Goal: Task Accomplishment & Management: Manage account settings

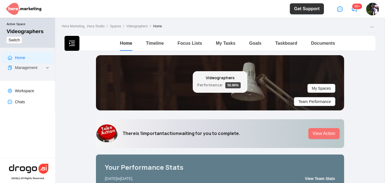
scroll to position [200, 0]
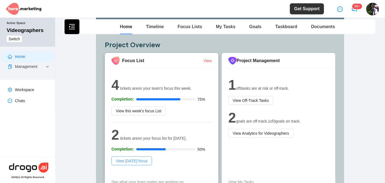
click at [135, 158] on span "View [DATE] focus" at bounding box center [132, 161] width 32 height 6
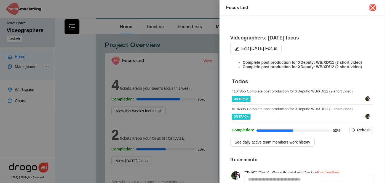
click at [239, 100] on span "ON TRACK" at bounding box center [241, 99] width 19 height 6
click at [337, 111] on div "# 104895 Complete post production for XDeputy: WB/XD/11 (3 short video)" at bounding box center [302, 109] width 141 height 4
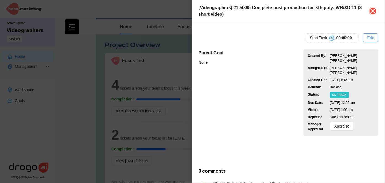
click at [369, 37] on span "Edit" at bounding box center [370, 38] width 7 height 6
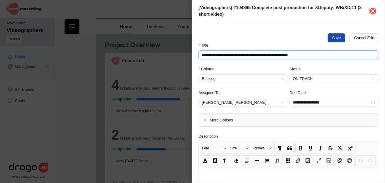
click at [292, 55] on input "**********" at bounding box center [288, 54] width 180 height 9
type input "**********"
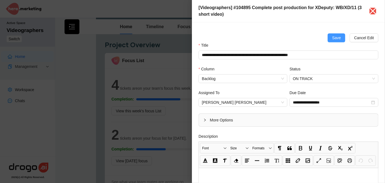
click at [332, 35] on span "Save" at bounding box center [336, 38] width 9 height 6
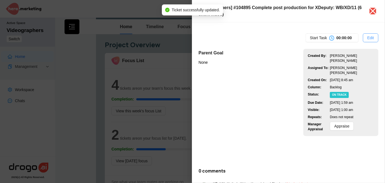
click at [367, 36] on span "Edit" at bounding box center [370, 38] width 7 height 6
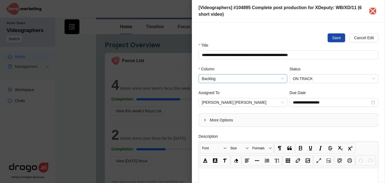
click at [281, 77] on span "Backlog" at bounding box center [243, 78] width 82 height 8
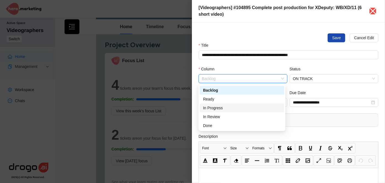
click at [223, 110] on div "In Progress" at bounding box center [242, 108] width 78 height 6
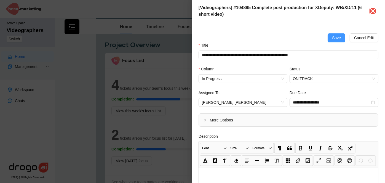
click at [338, 36] on span "Save" at bounding box center [336, 38] width 9 height 6
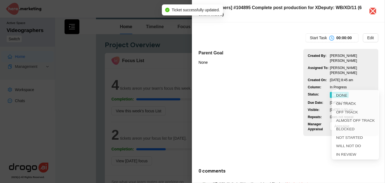
click at [341, 92] on span "ON TRACK" at bounding box center [339, 95] width 19 height 6
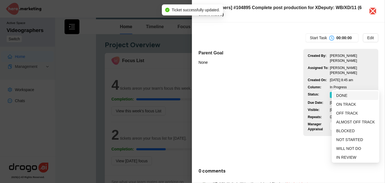
click at [344, 95] on span "DONE" at bounding box center [341, 95] width 11 height 4
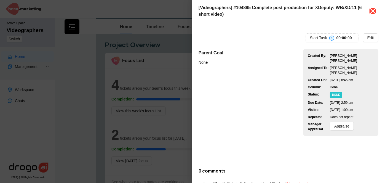
click at [375, 12] on icon "close" at bounding box center [372, 11] width 9 height 9
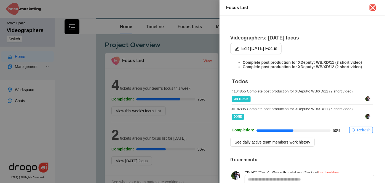
click at [357, 133] on span "Refresh" at bounding box center [364, 130] width 14 height 6
click at [376, 9] on icon "close" at bounding box center [372, 7] width 9 height 9
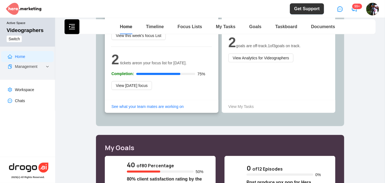
scroll to position [125, 0]
